Goal: Information Seeking & Learning: Check status

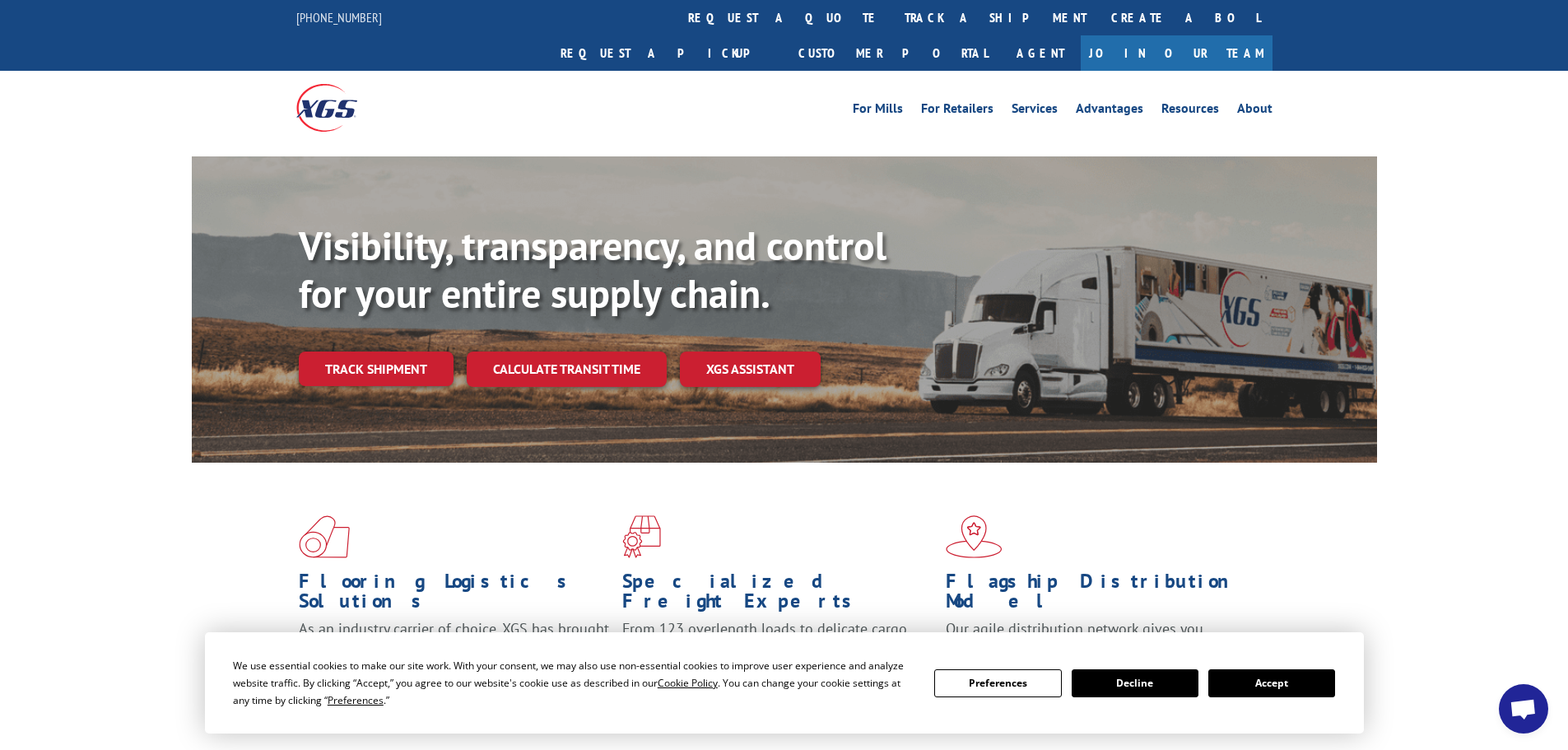
click at [1273, 681] on button "Accept" at bounding box center [1271, 682] width 126 height 28
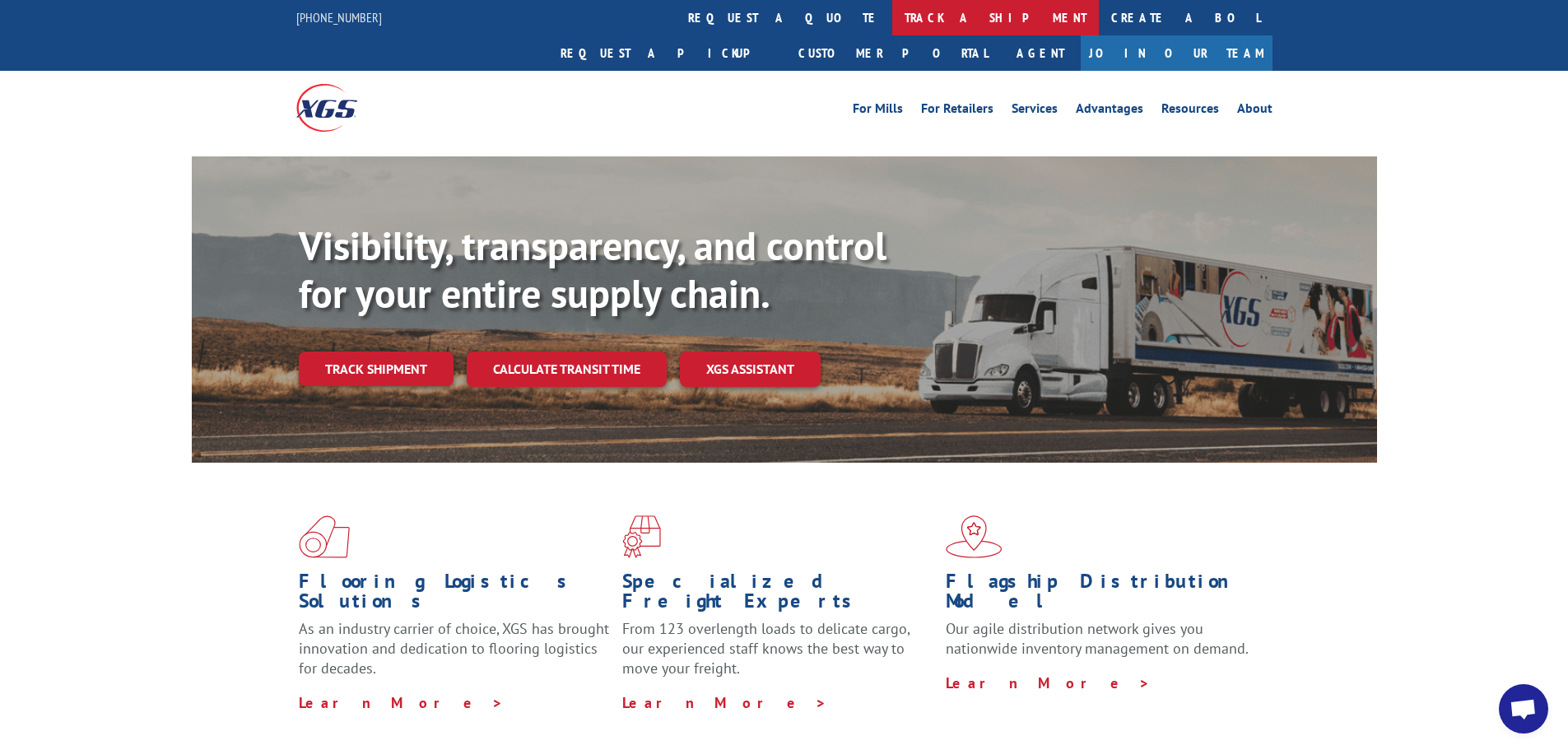
click at [892, 16] on link "track a shipment" at bounding box center [995, 18] width 207 height 35
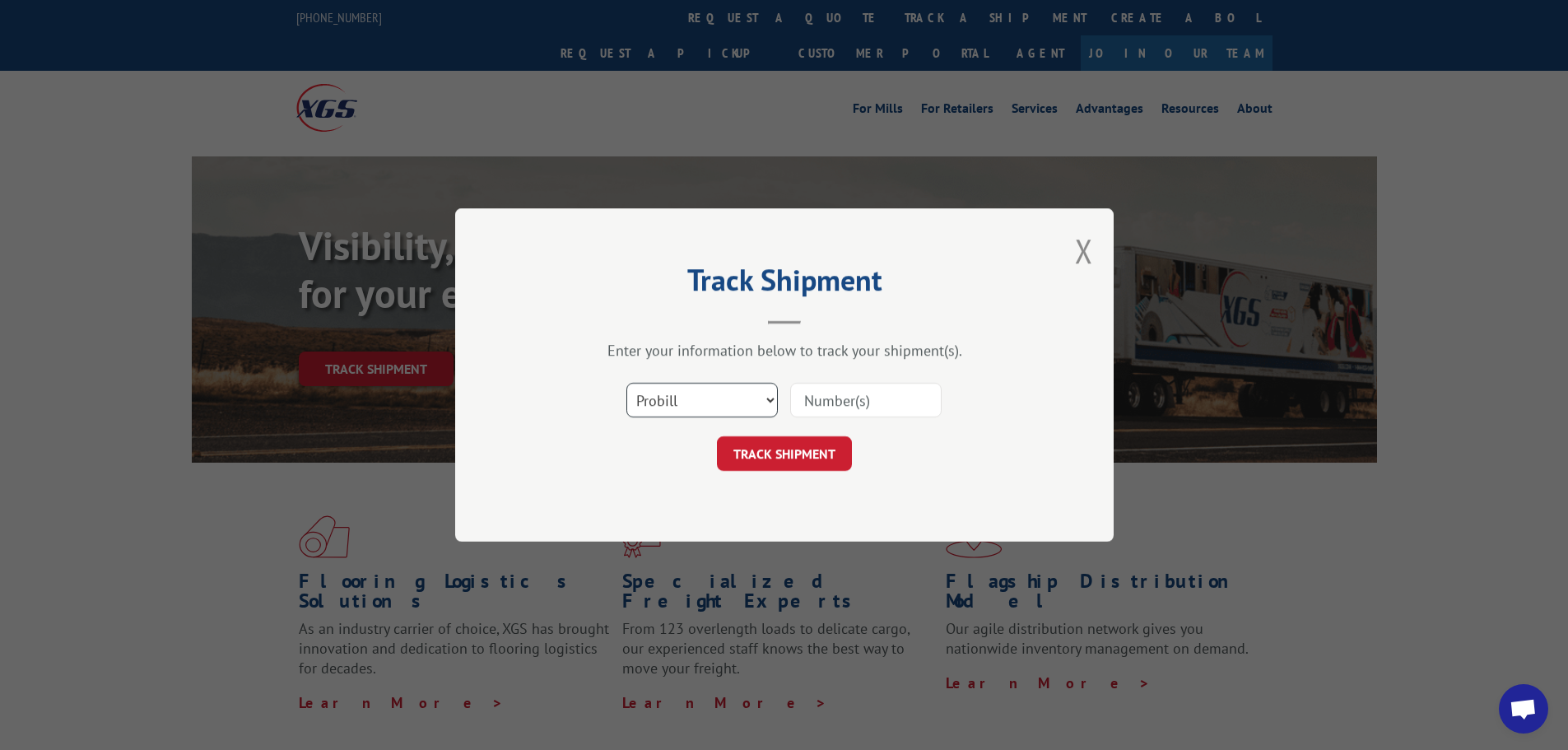
click at [669, 400] on select "Select category... Probill BOL PO" at bounding box center [702, 399] width 152 height 34
select select "bol"
click at [627, 383] on select "Select category... Probill BOL PO" at bounding box center [702, 399] width 152 height 34
click at [842, 391] on input at bounding box center [866, 399] width 152 height 34
paste input "5225812"
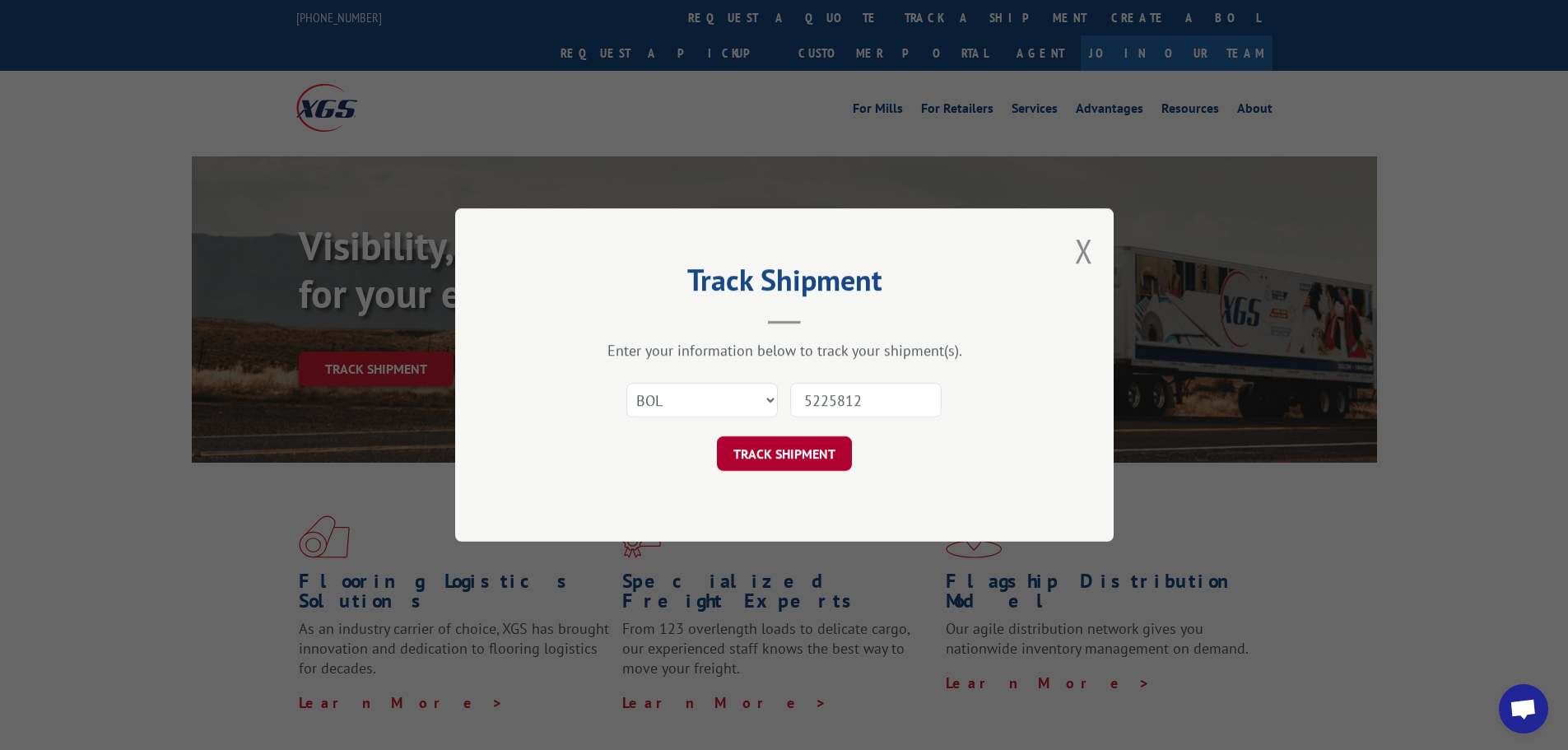
type input "5225812"
click at [791, 452] on button "TRACK SHIPMENT" at bounding box center [784, 453] width 135 height 34
